Goal: Task Accomplishment & Management: Complete application form

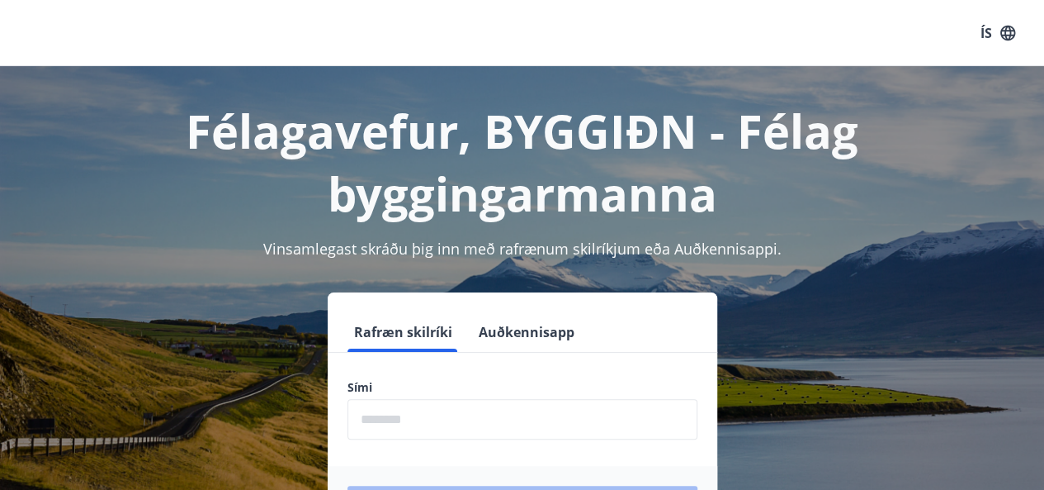
click at [356, 417] on input "phone" at bounding box center [523, 419] width 350 height 40
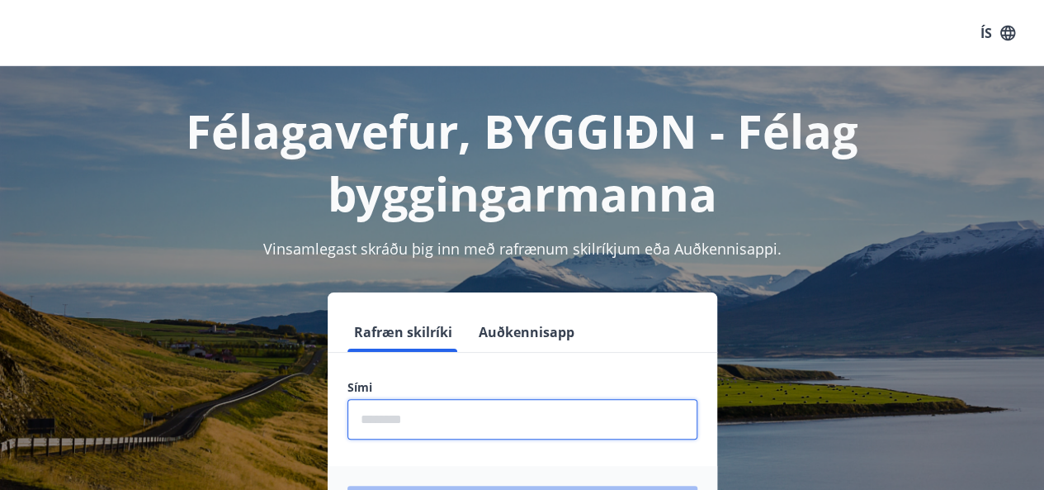
type input "********"
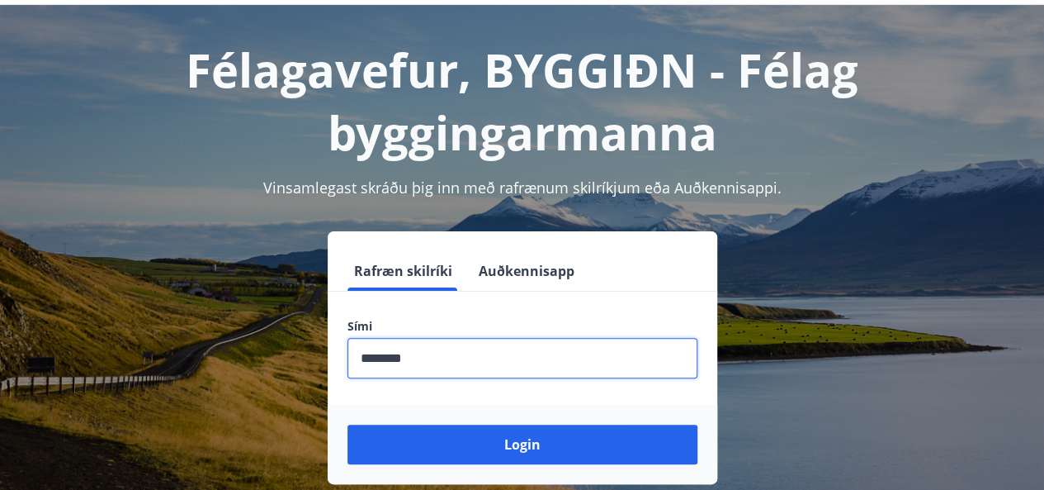
scroll to position [92, 0]
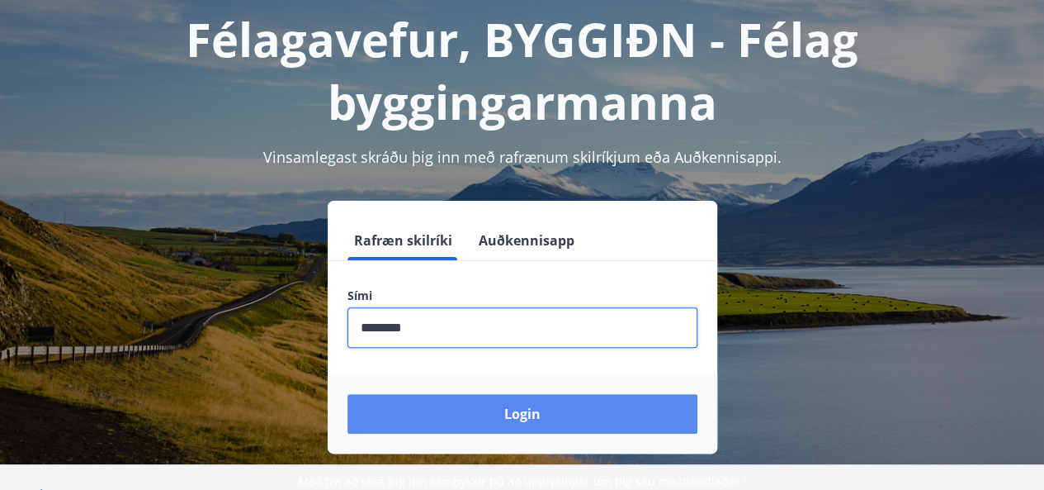
click at [525, 410] on button "Login" at bounding box center [523, 414] width 350 height 40
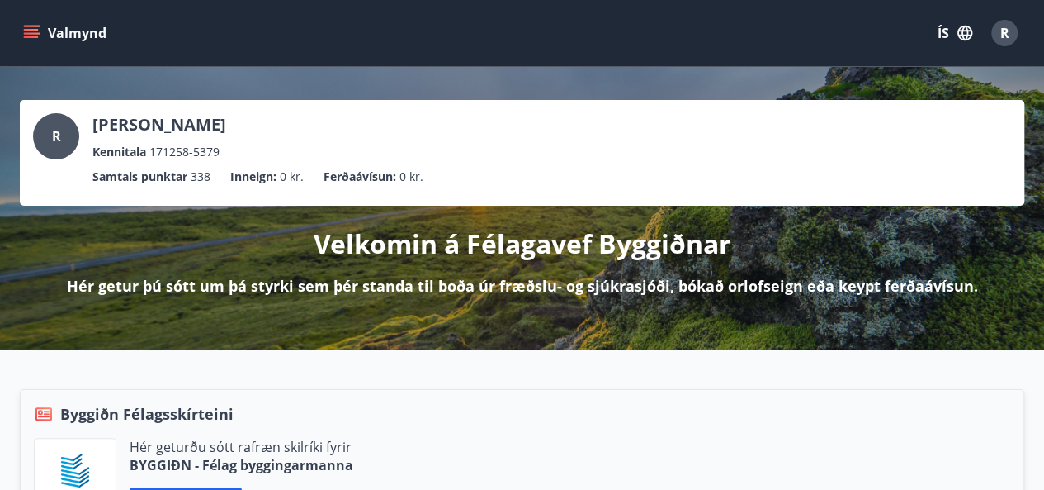
click at [837, 265] on div "Velkomin á Félagavef Byggiðnar Hér getur þú sótt um þá styrki sem þér standa ti…" at bounding box center [522, 251] width 1005 height 91
click at [34, 27] on icon "menu" at bounding box center [31, 33] width 17 height 17
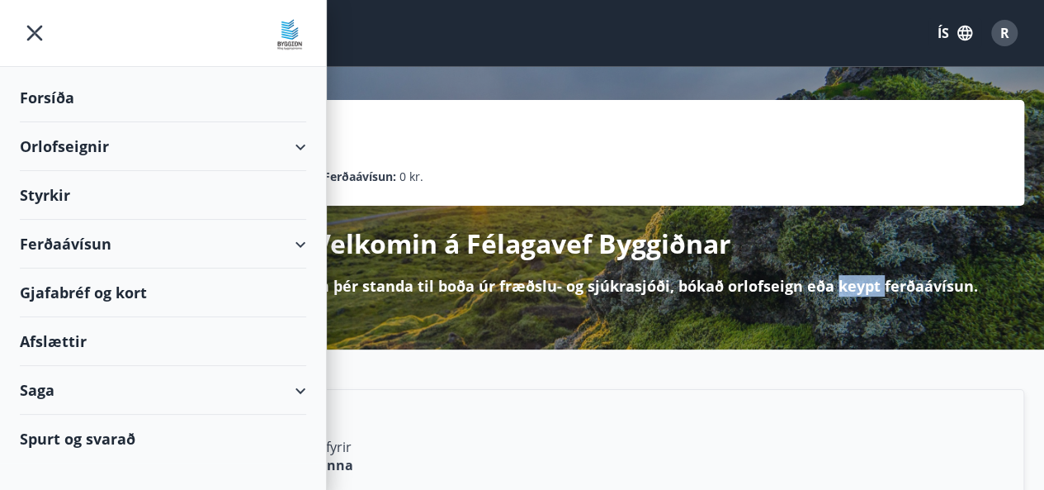
click at [57, 187] on div "Styrkir" at bounding box center [163, 195] width 286 height 49
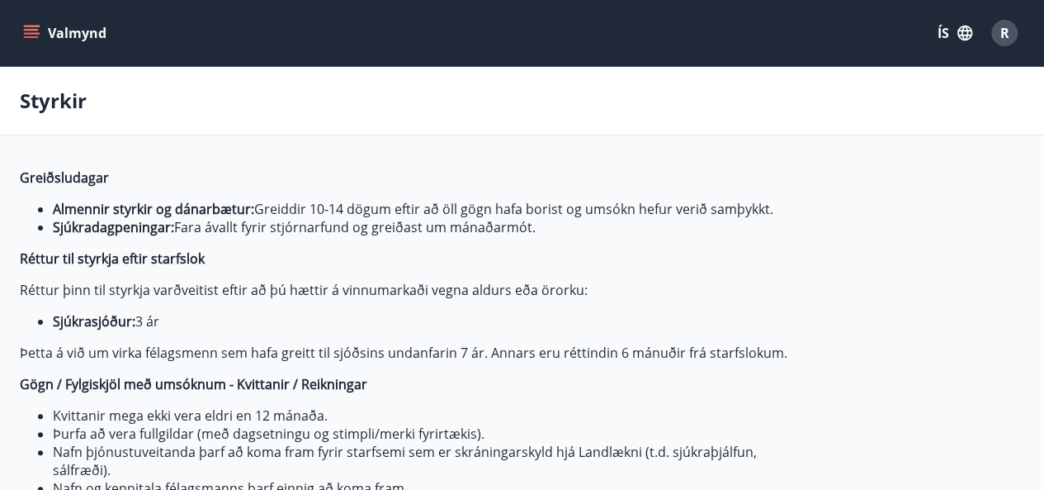
type input "***"
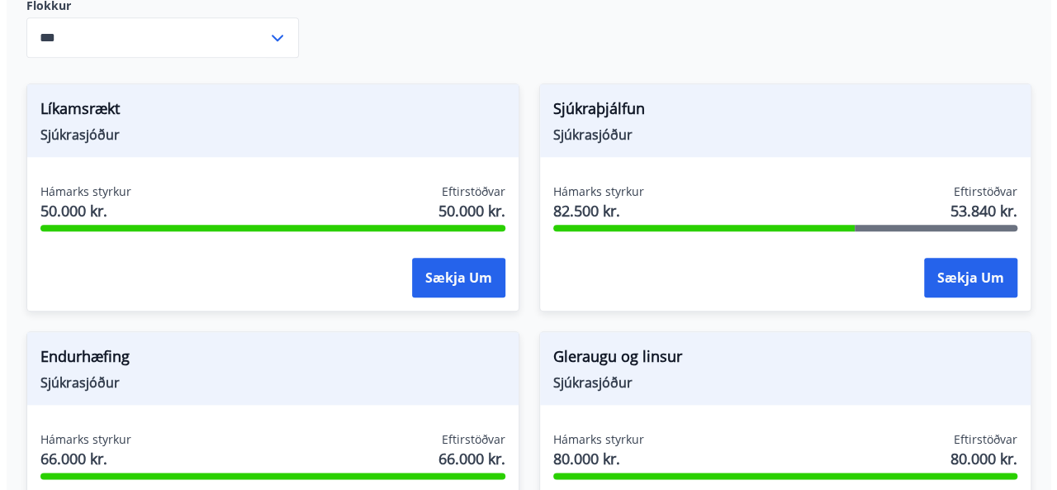
scroll to position [680, 0]
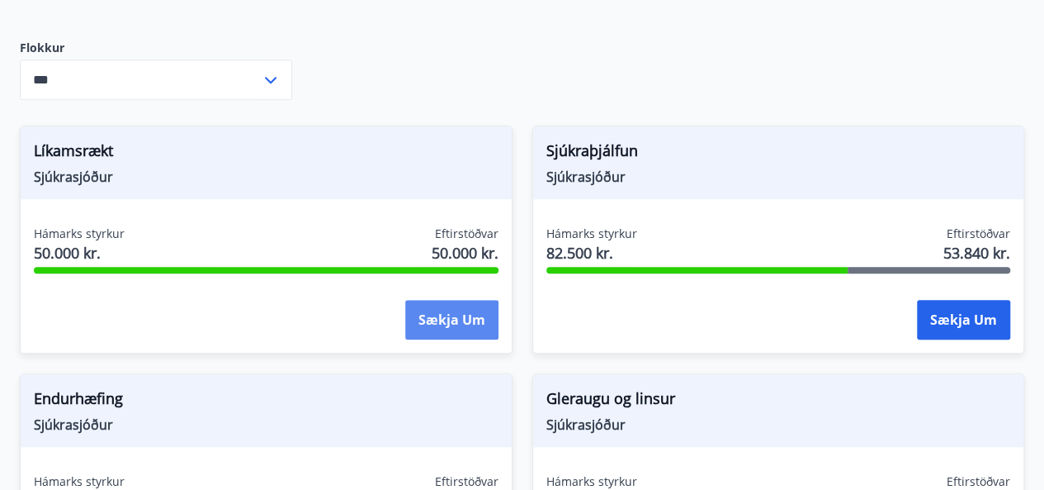
click at [467, 317] on button "Sækja um" at bounding box center [451, 320] width 93 height 40
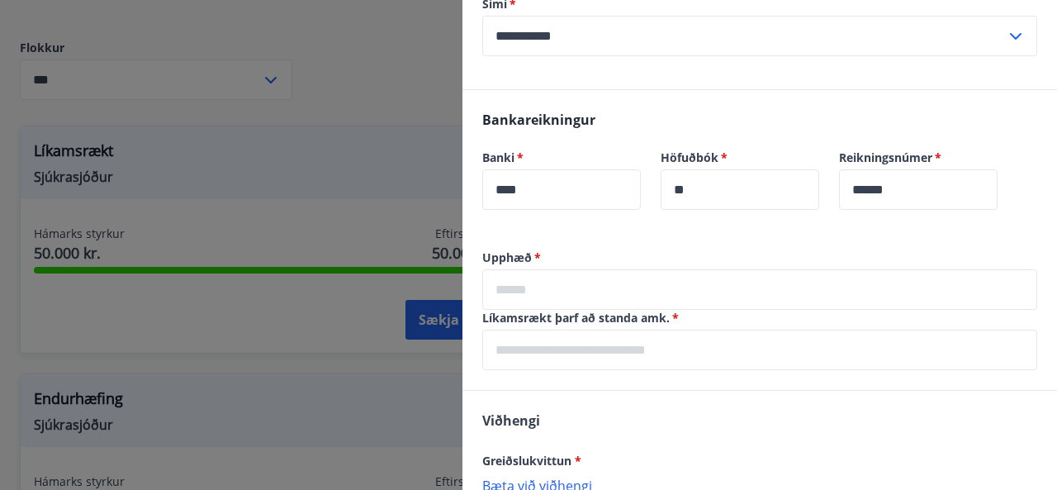
scroll to position [510, 0]
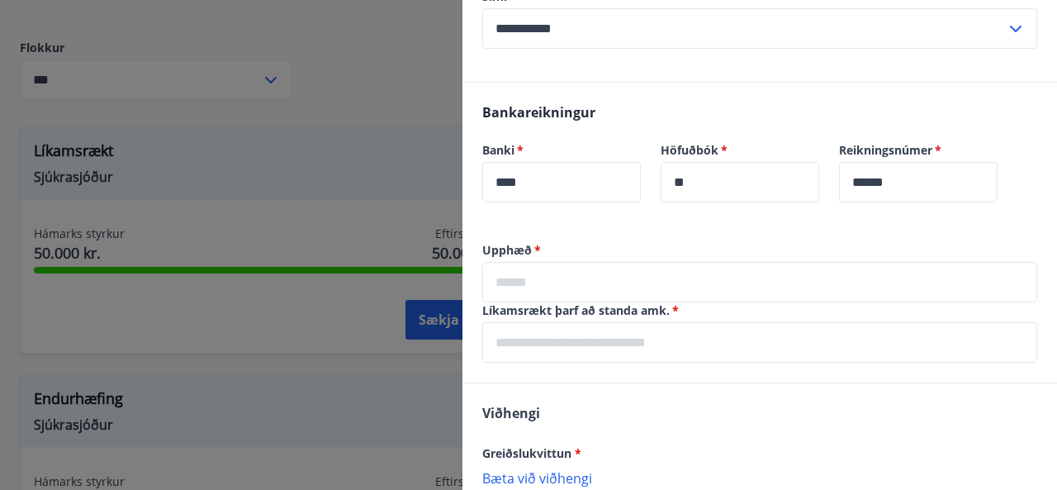
click at [518, 272] on input "text" at bounding box center [759, 282] width 555 height 40
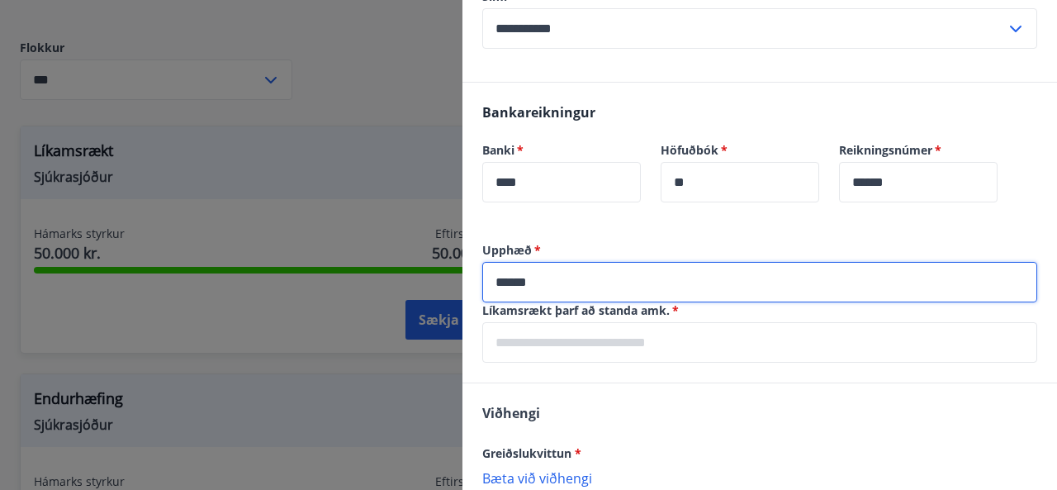
type input "******"
click at [680, 352] on input "text" at bounding box center [759, 342] width 555 height 40
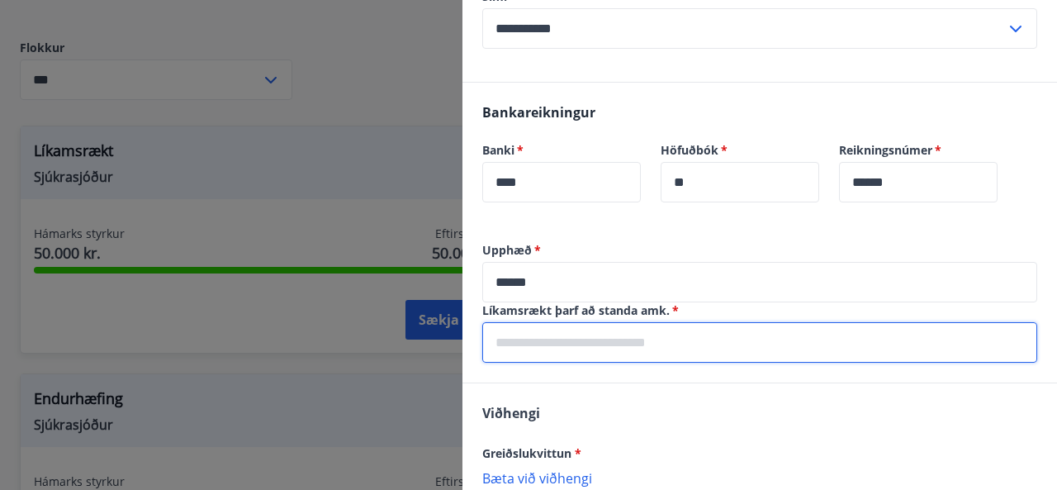
click at [703, 344] on input "text" at bounding box center [759, 342] width 555 height 40
type input "*"
type input "**********"
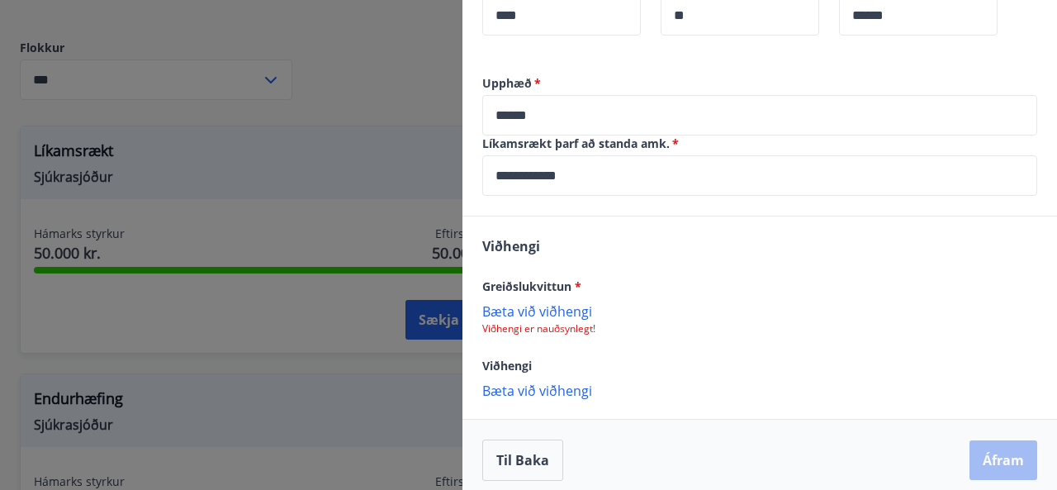
scroll to position [682, 0]
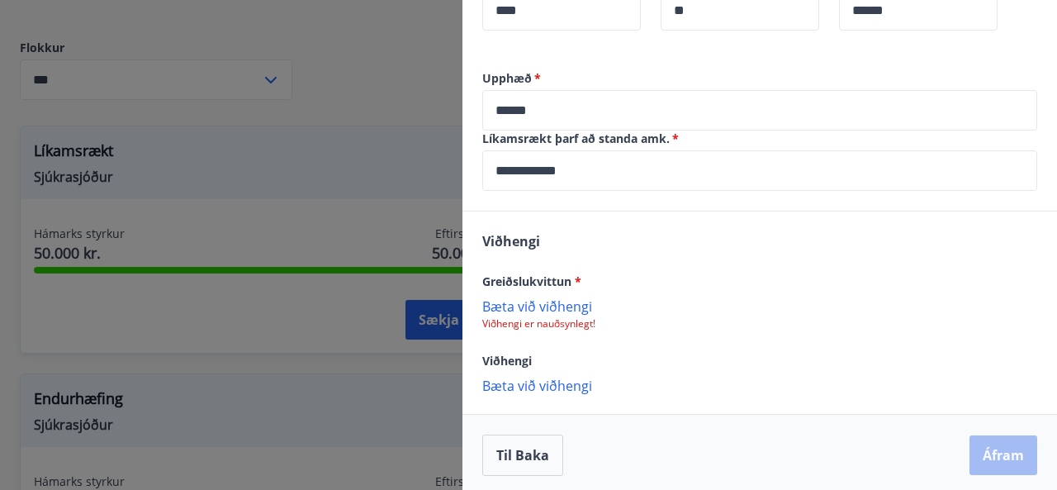
click at [568, 307] on p "Bæta við viðhengi" at bounding box center [759, 305] width 555 height 17
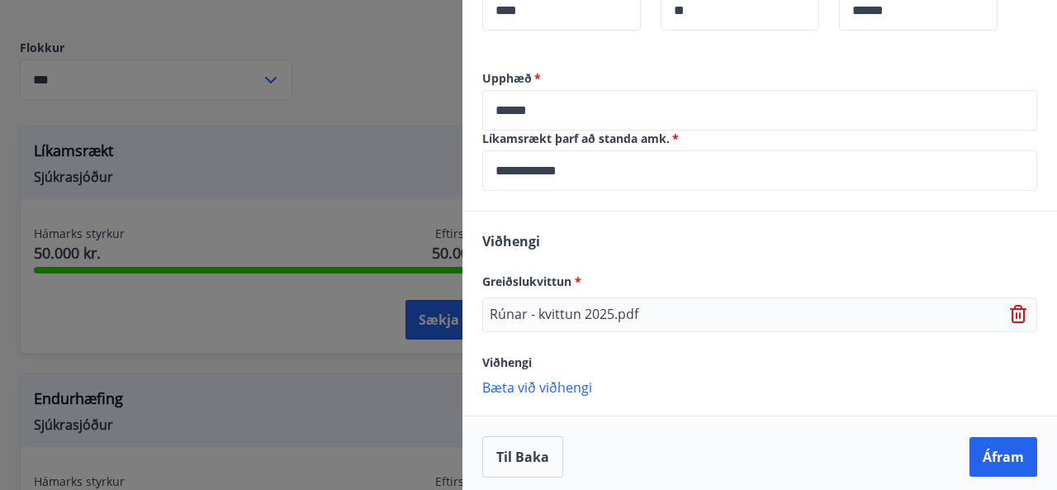
scroll to position [688, 0]
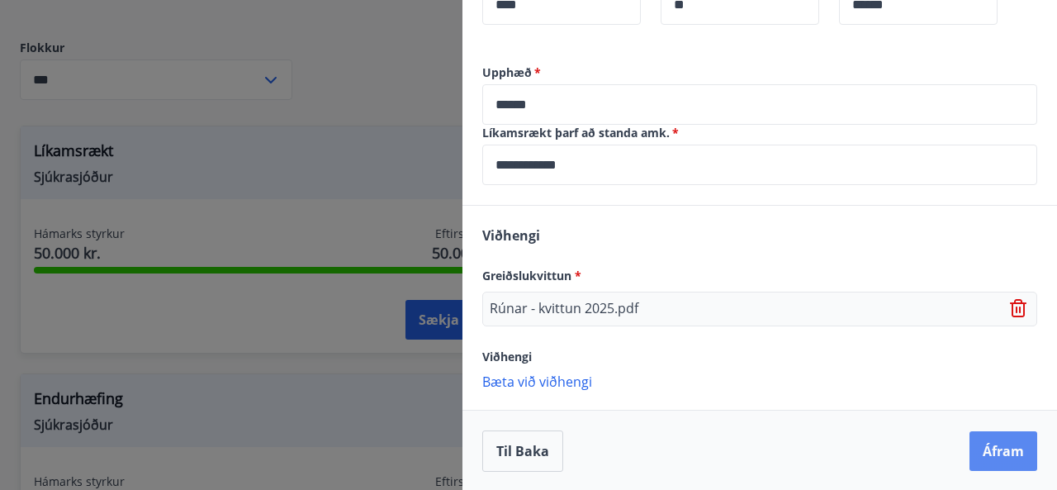
click at [1004, 453] on button "Áfram" at bounding box center [1003, 451] width 68 height 40
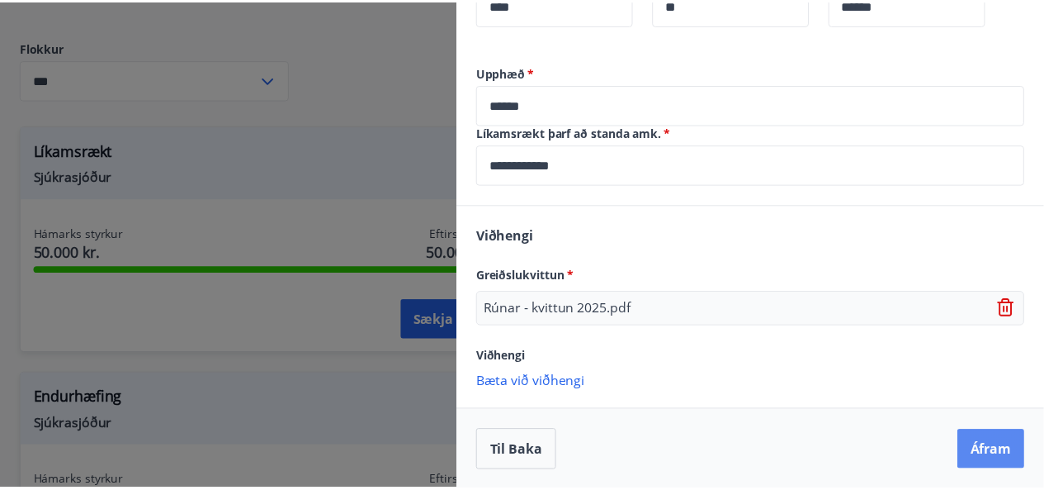
scroll to position [0, 0]
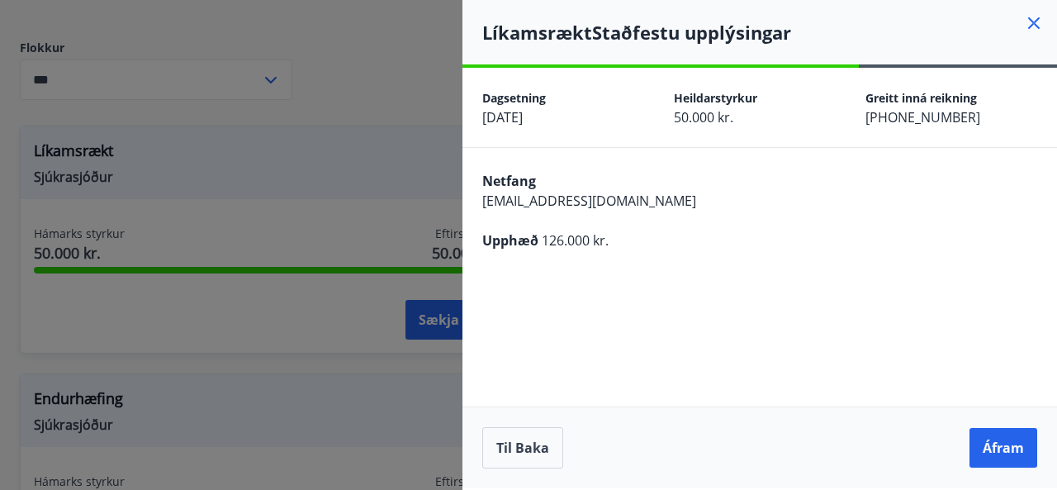
click at [1004, 453] on button "Áfram" at bounding box center [1003, 448] width 68 height 40
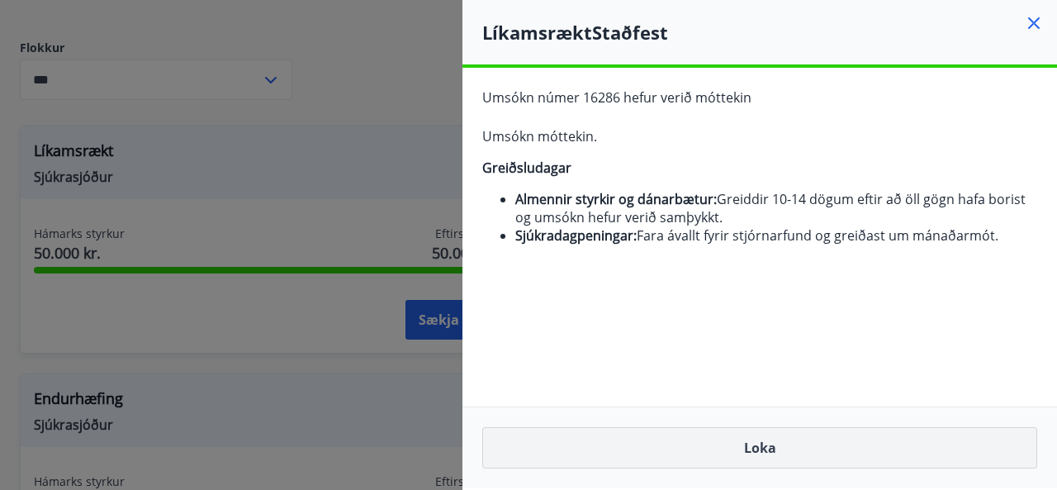
click at [774, 442] on button "Loka" at bounding box center [759, 447] width 555 height 41
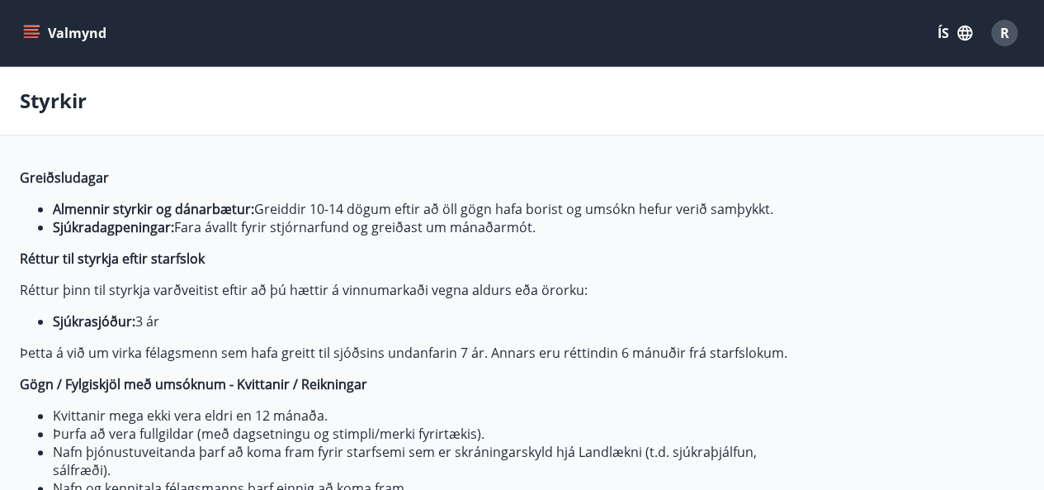
click at [1009, 21] on div "R" at bounding box center [1004, 33] width 26 height 26
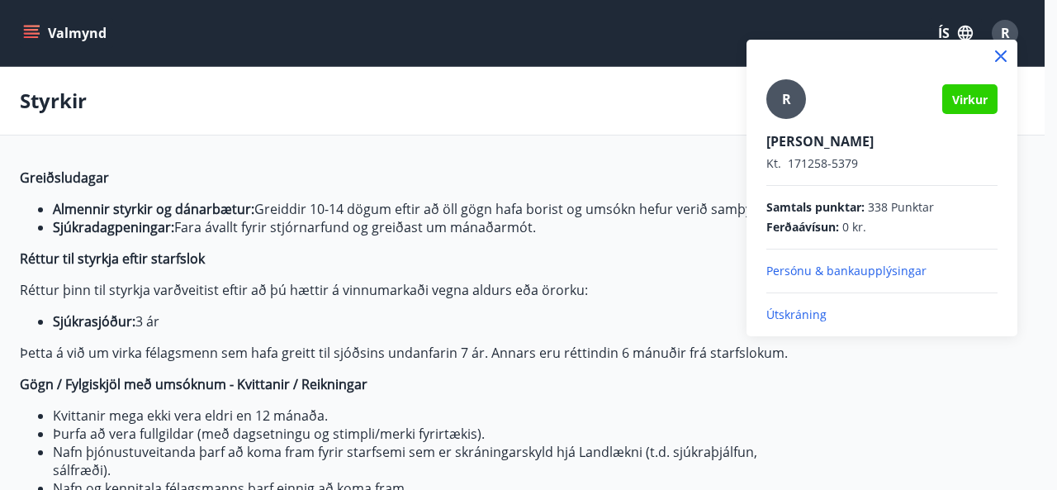
click at [806, 315] on p "Útskráning" at bounding box center [881, 314] width 231 height 17
